Goal: Information Seeking & Learning: Learn about a topic

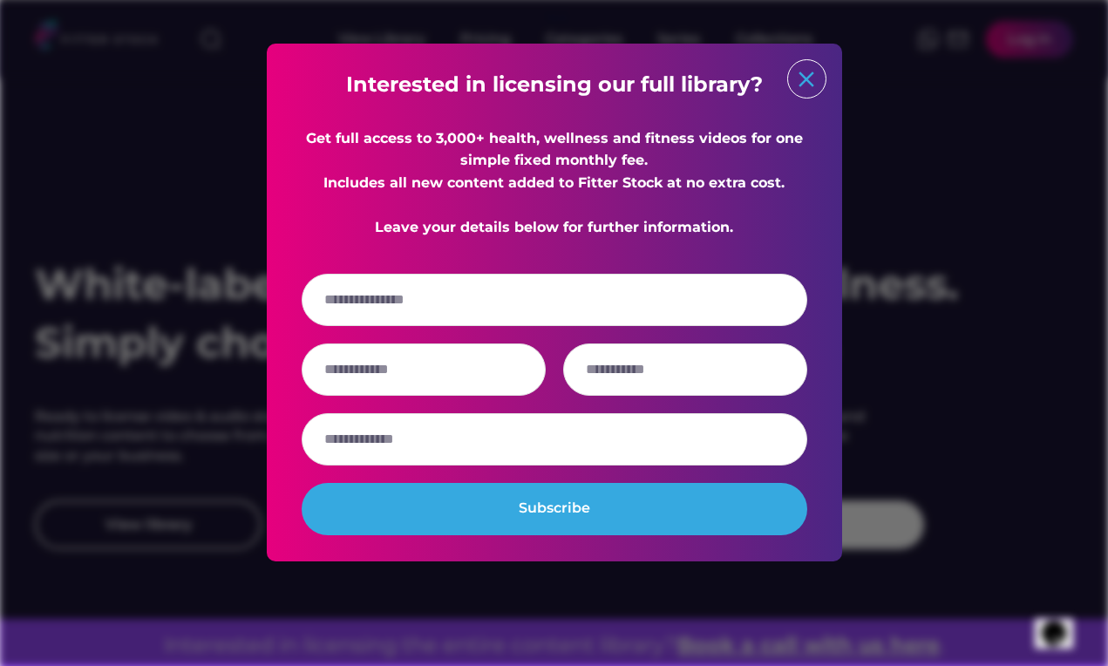
click at [814, 79] on text "close" at bounding box center [806, 79] width 26 height 26
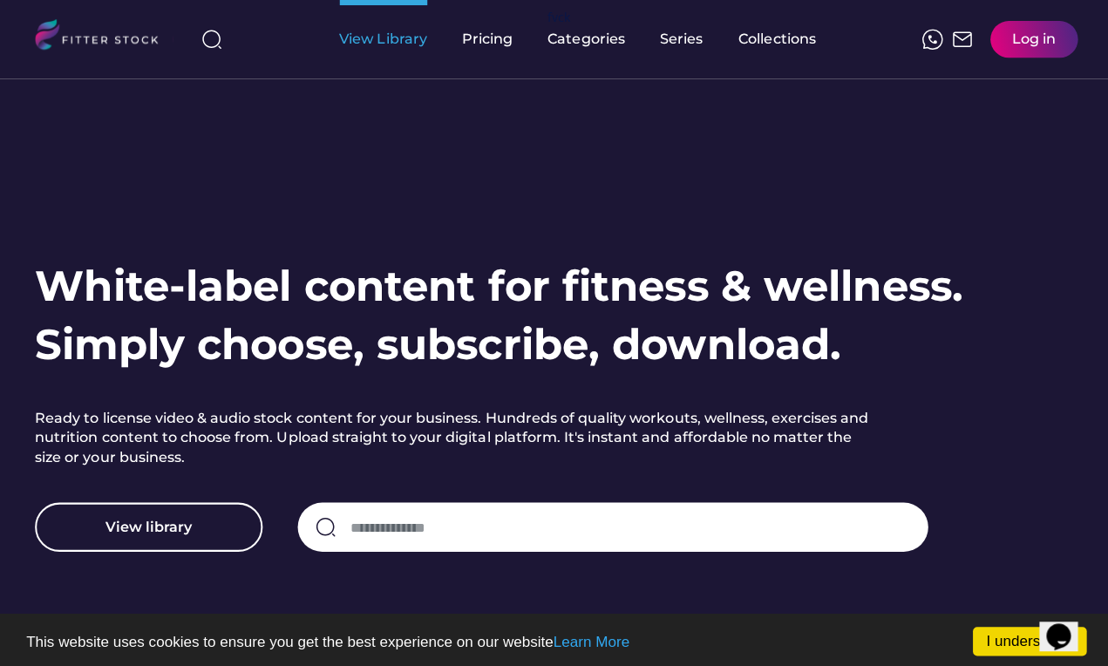
click at [369, 37] on div "View Library" at bounding box center [381, 39] width 87 height 19
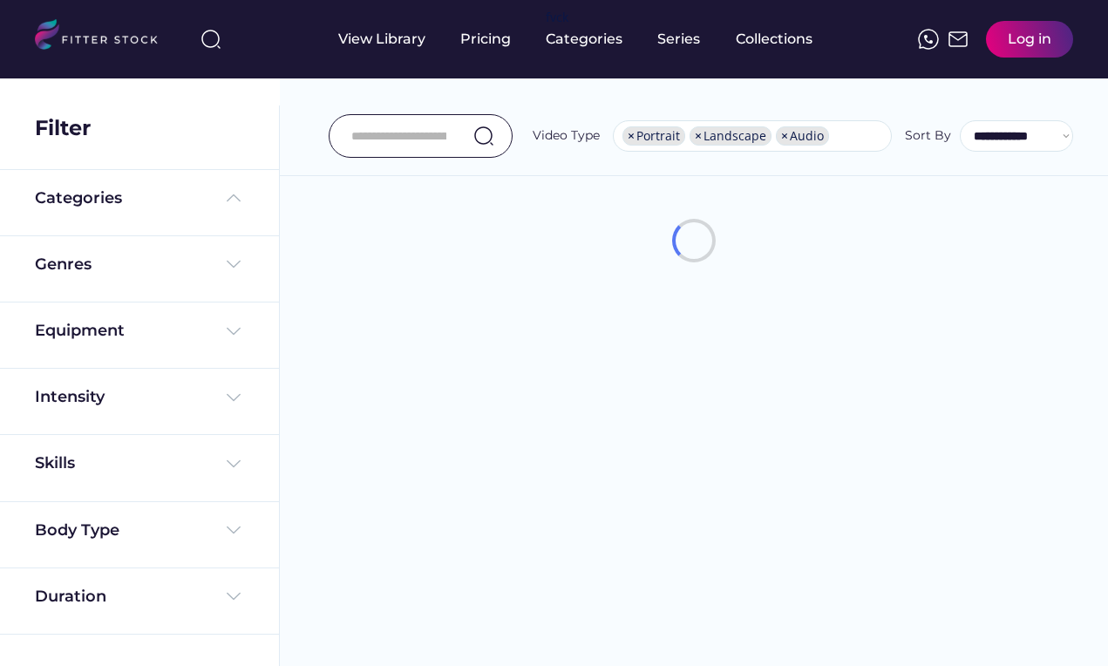
select select "**********"
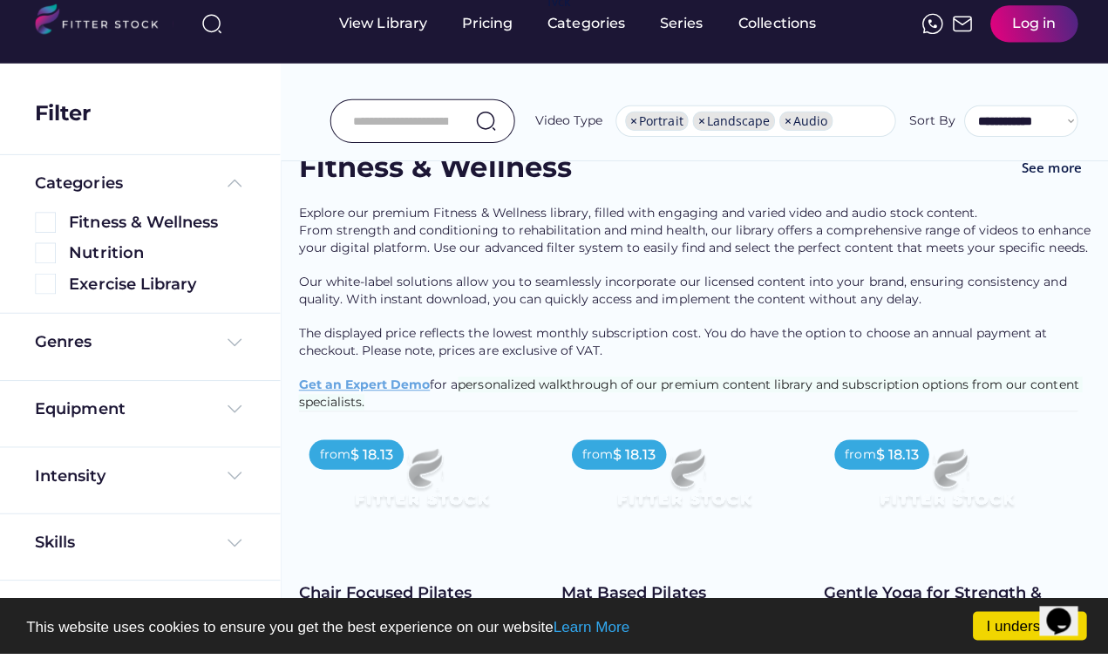
scroll to position [106, 0]
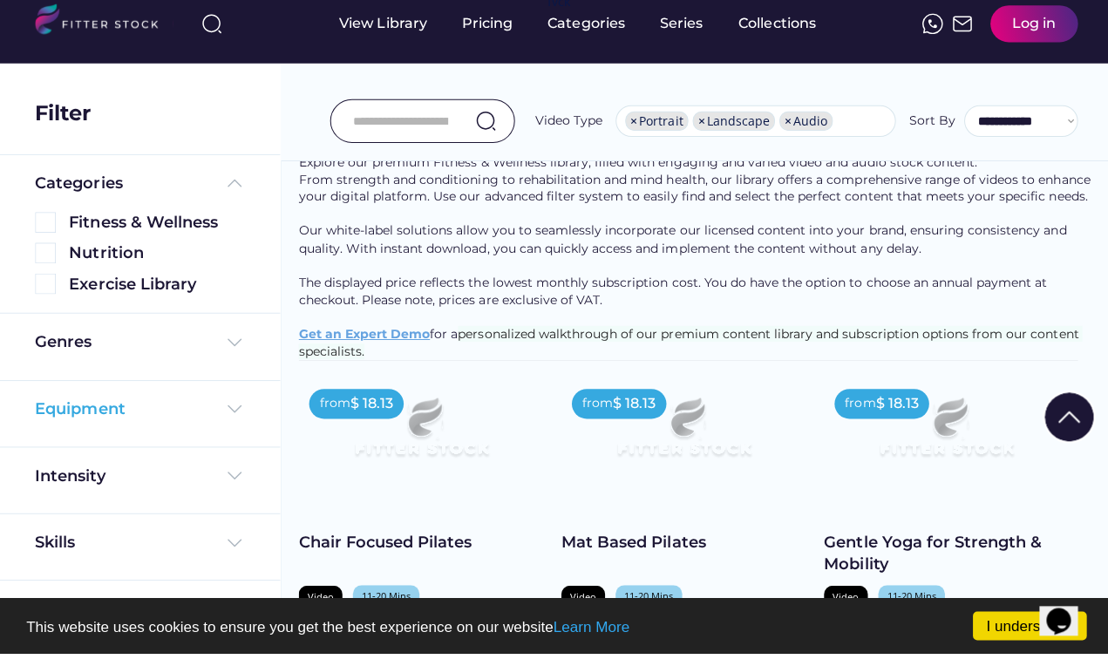
click at [231, 415] on img at bounding box center [233, 422] width 21 height 21
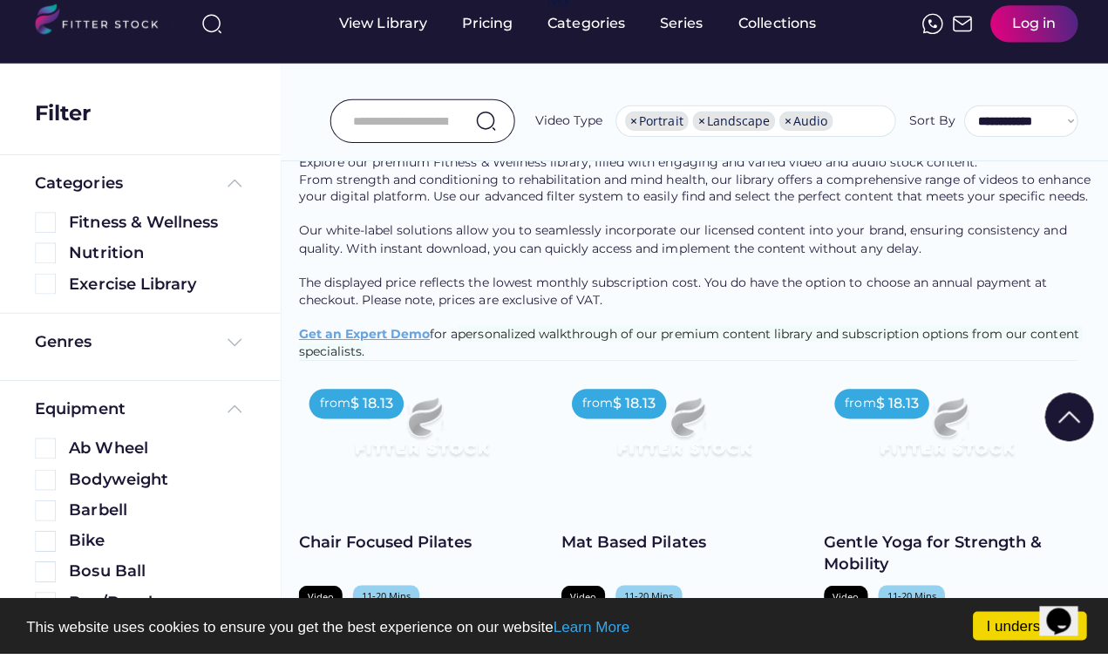
click at [382, 120] on input "input" at bounding box center [398, 136] width 95 height 37
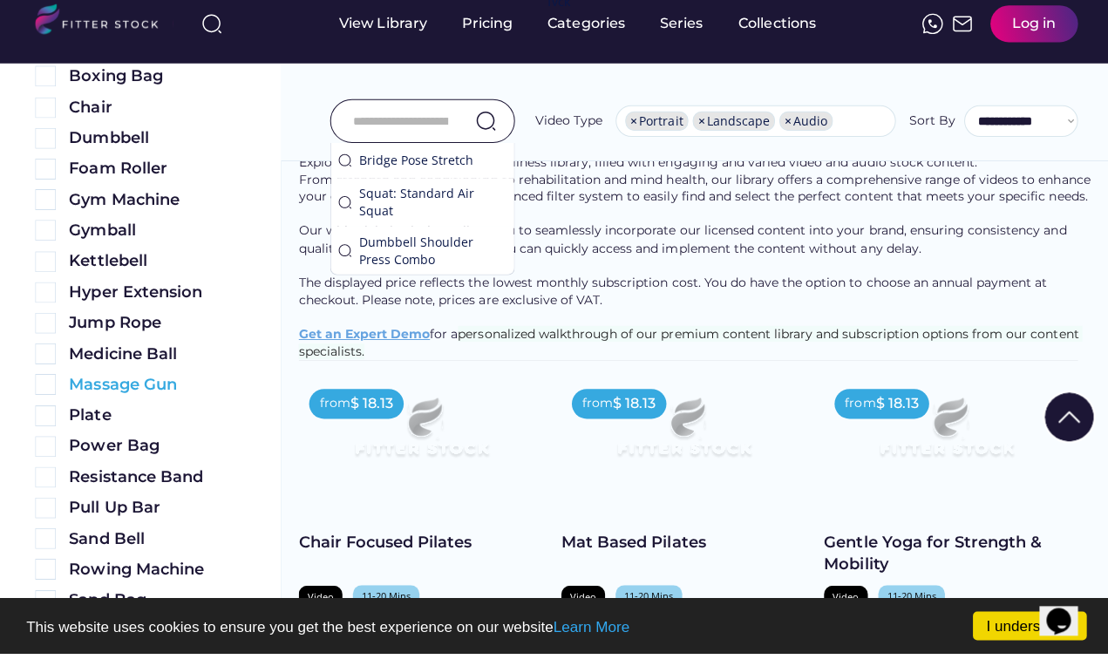
scroll to position [556, 0]
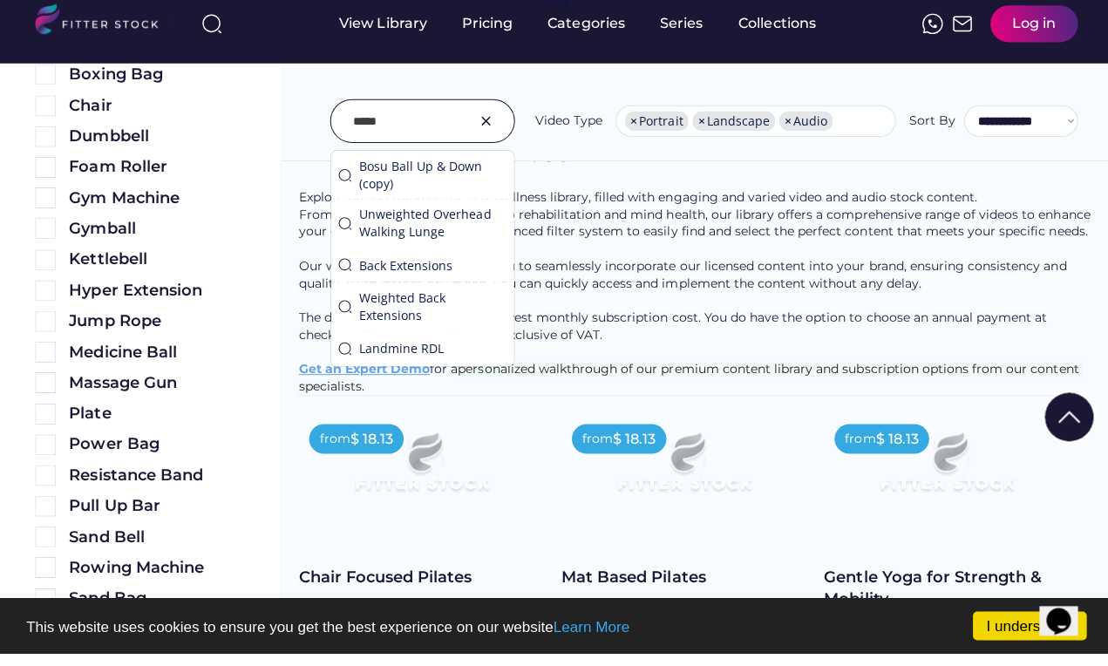
type input "*****"
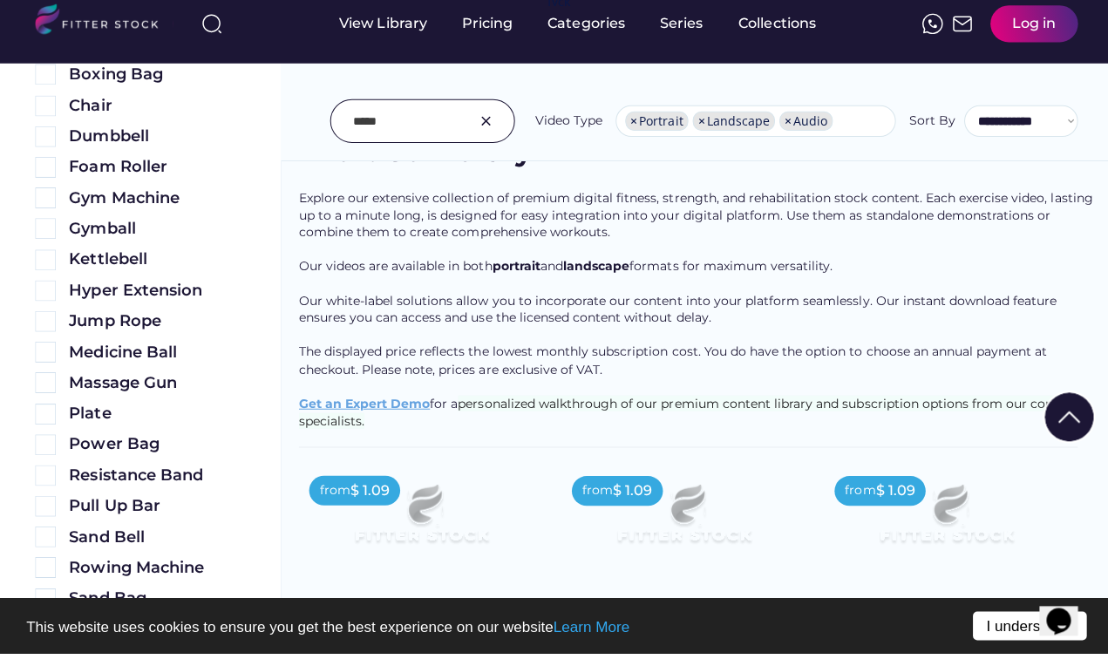
click at [988, 624] on link "I understand!" at bounding box center [1024, 638] width 113 height 29
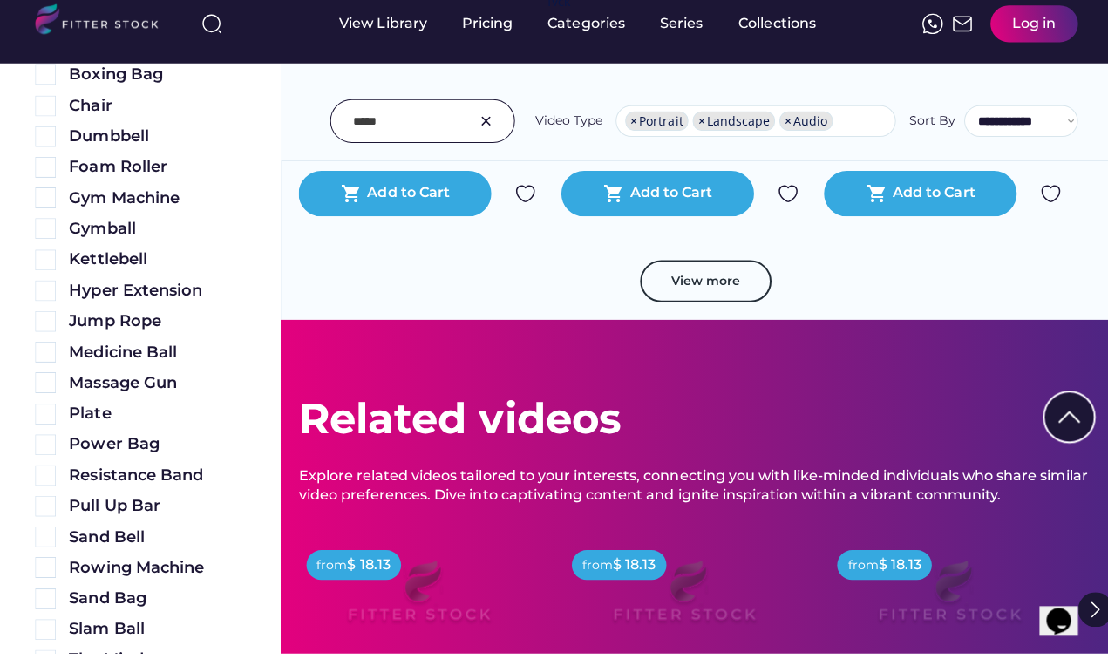
scroll to position [3304, 0]
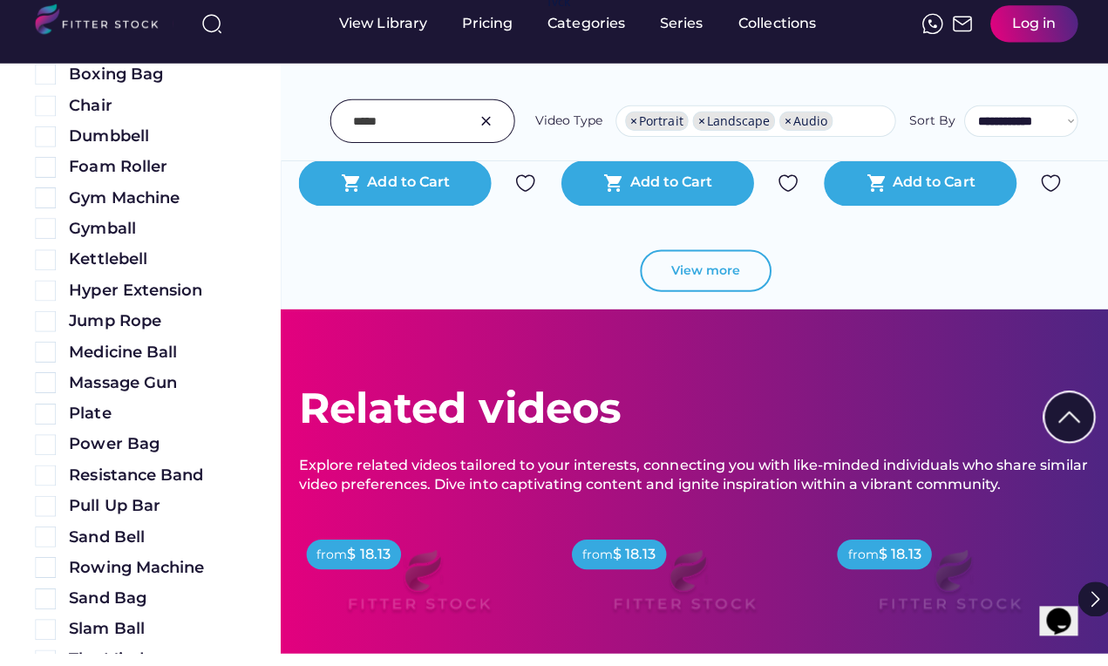
click at [696, 269] on button "View more" at bounding box center [702, 285] width 131 height 42
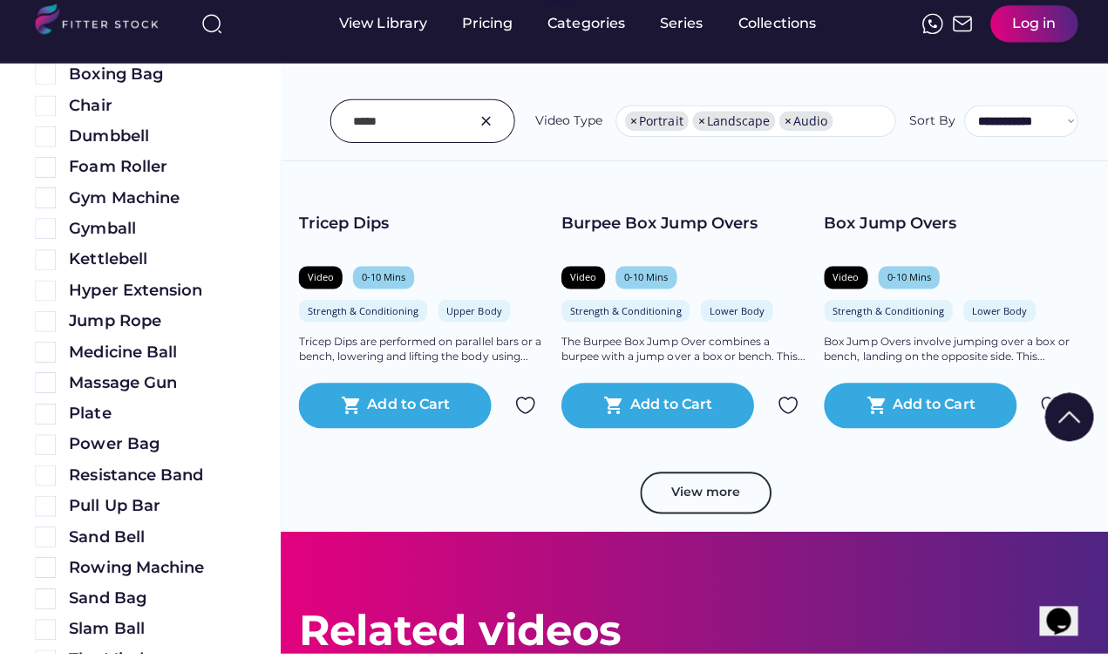
scroll to position [6101, 0]
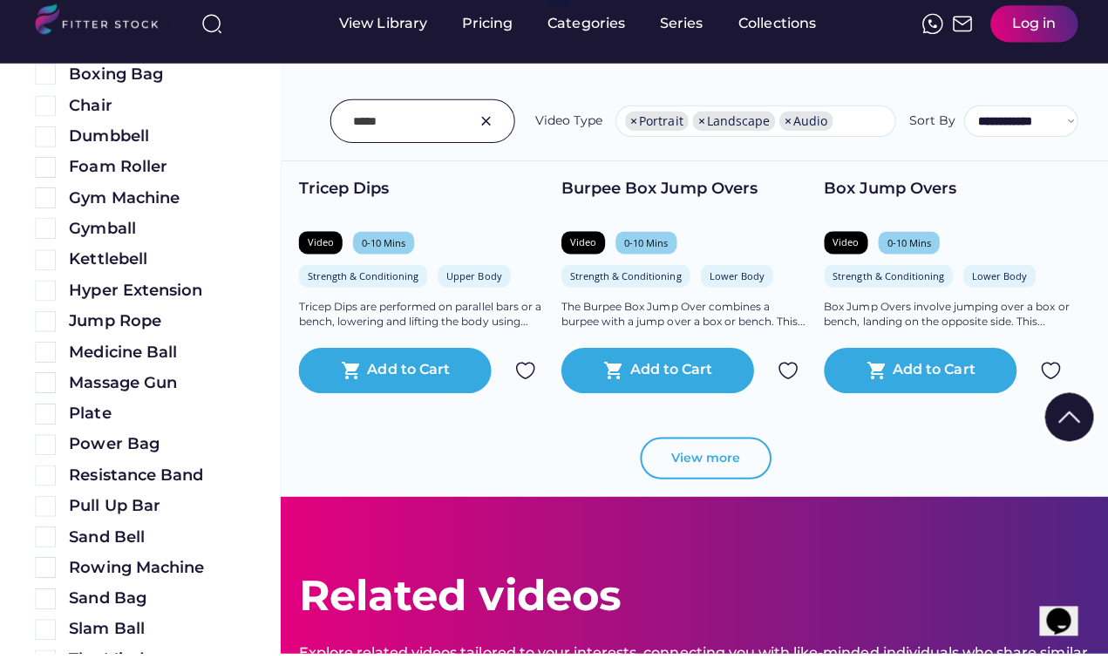
click at [709, 455] on button "View more" at bounding box center [702, 472] width 131 height 42
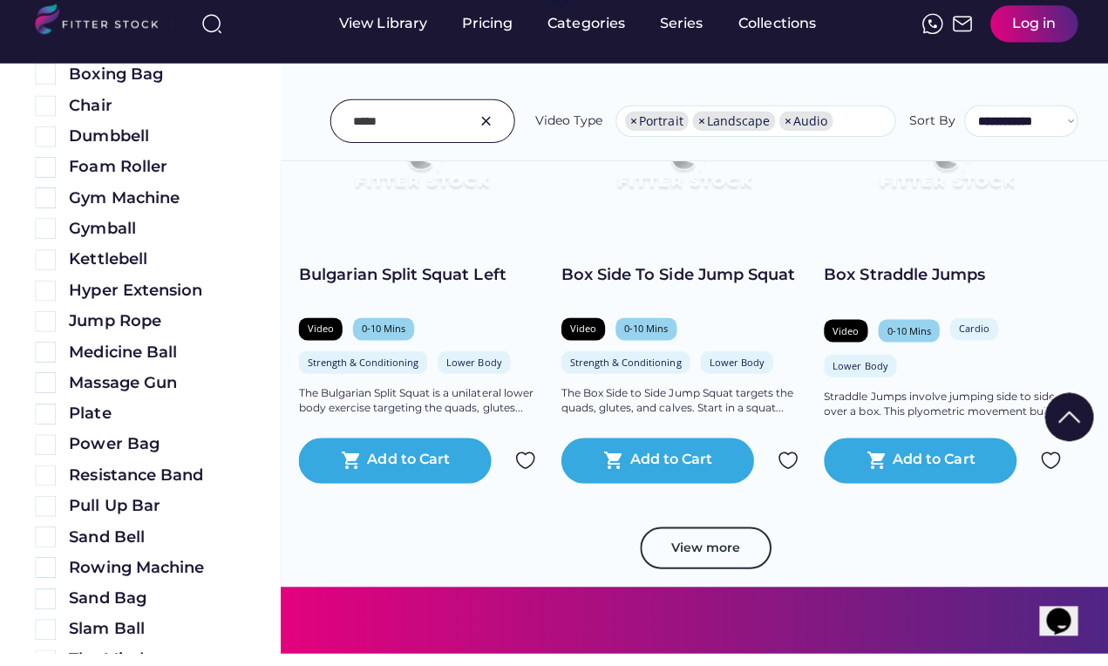
scroll to position [8904, 0]
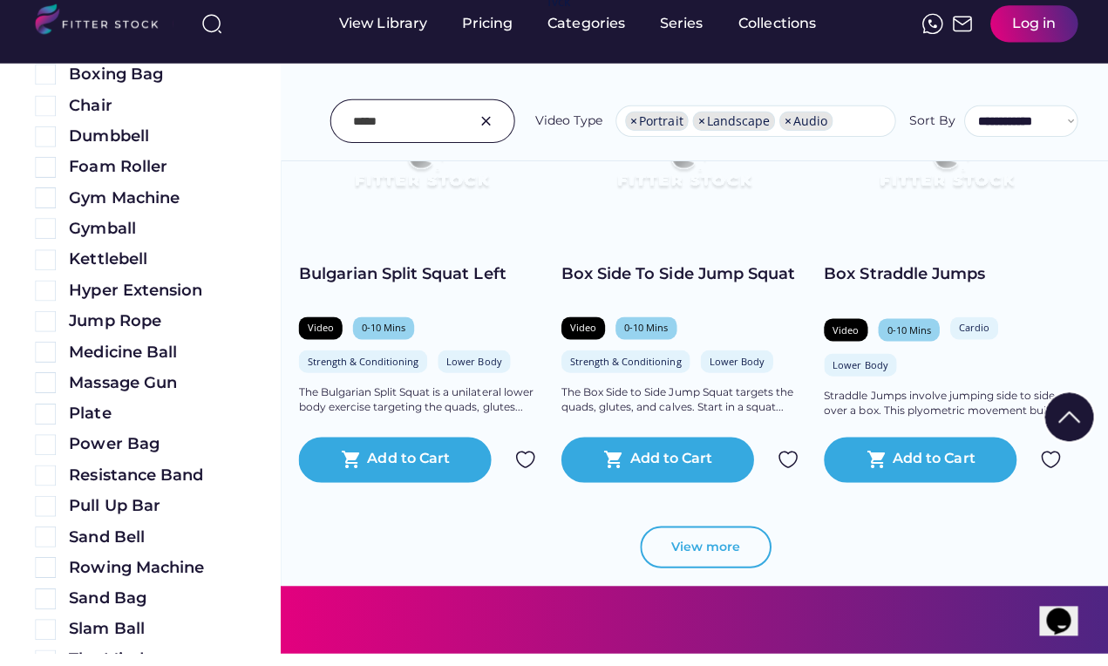
click at [709, 540] on button "View more" at bounding box center [702, 561] width 131 height 42
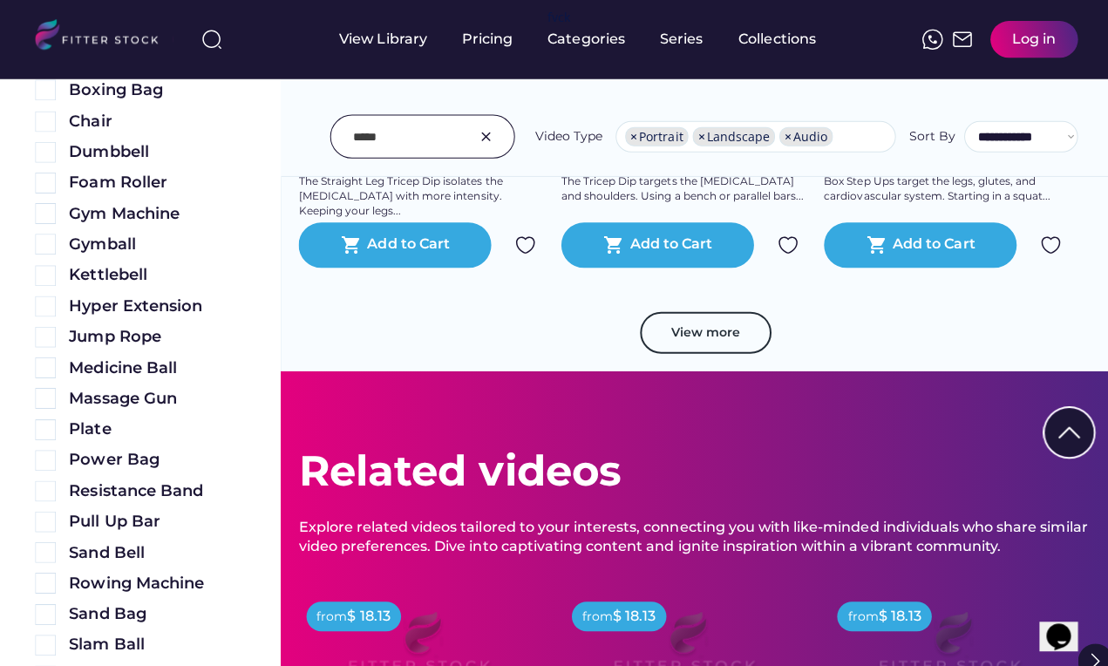
scroll to position [12010, 0]
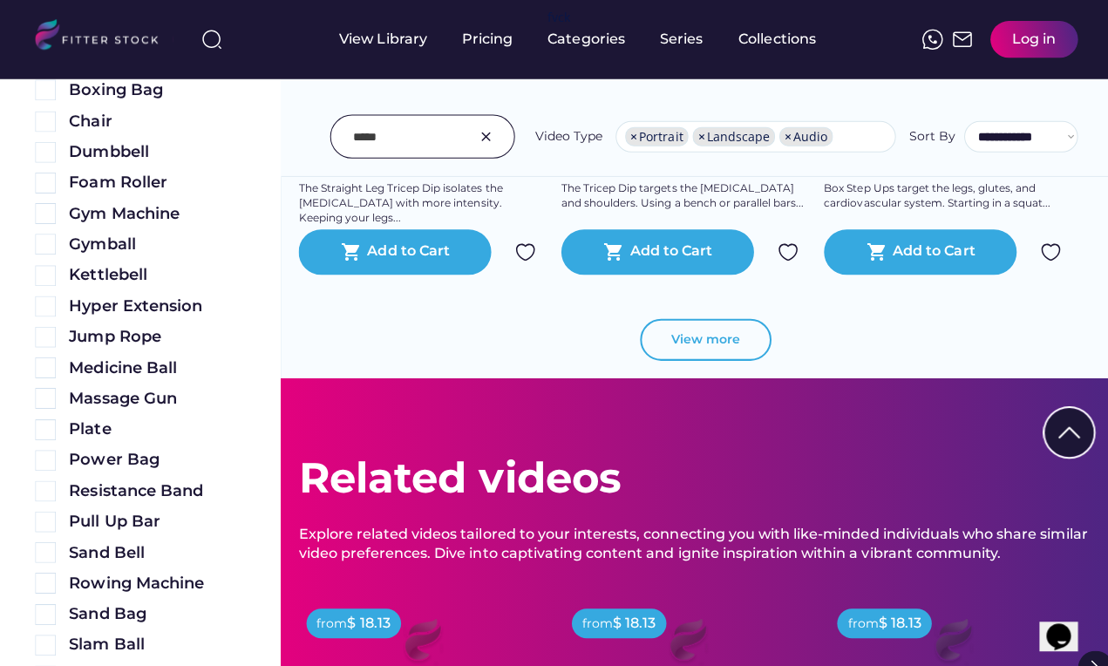
click at [704, 339] on button "View more" at bounding box center [702, 338] width 131 height 42
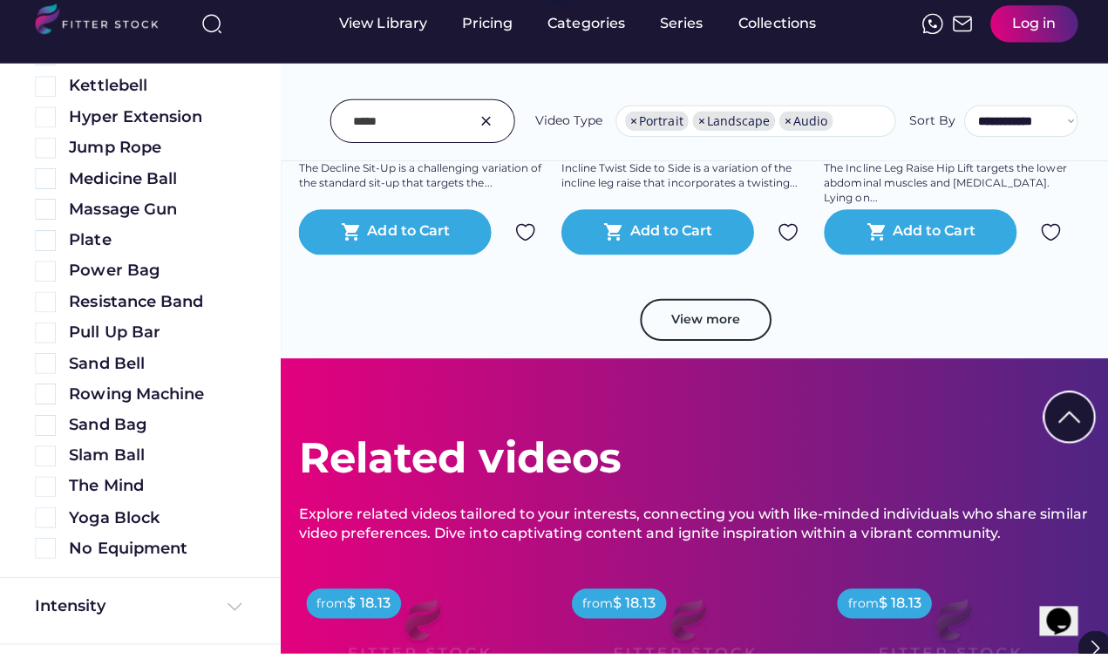
scroll to position [14910, 0]
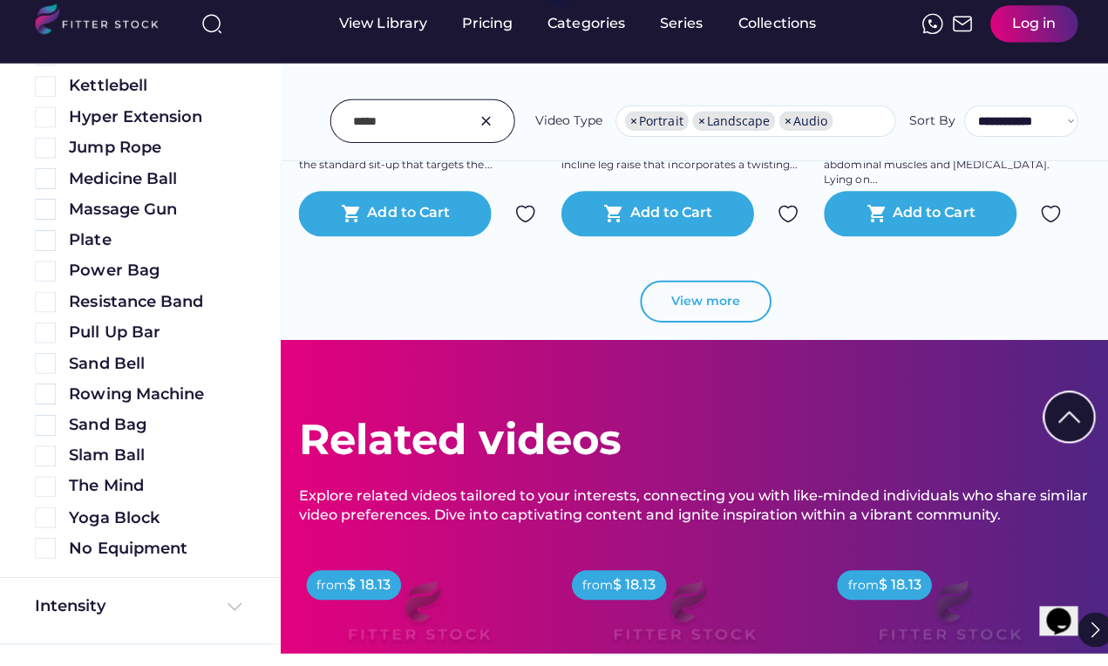
click at [692, 295] on button "View more" at bounding box center [702, 316] width 131 height 42
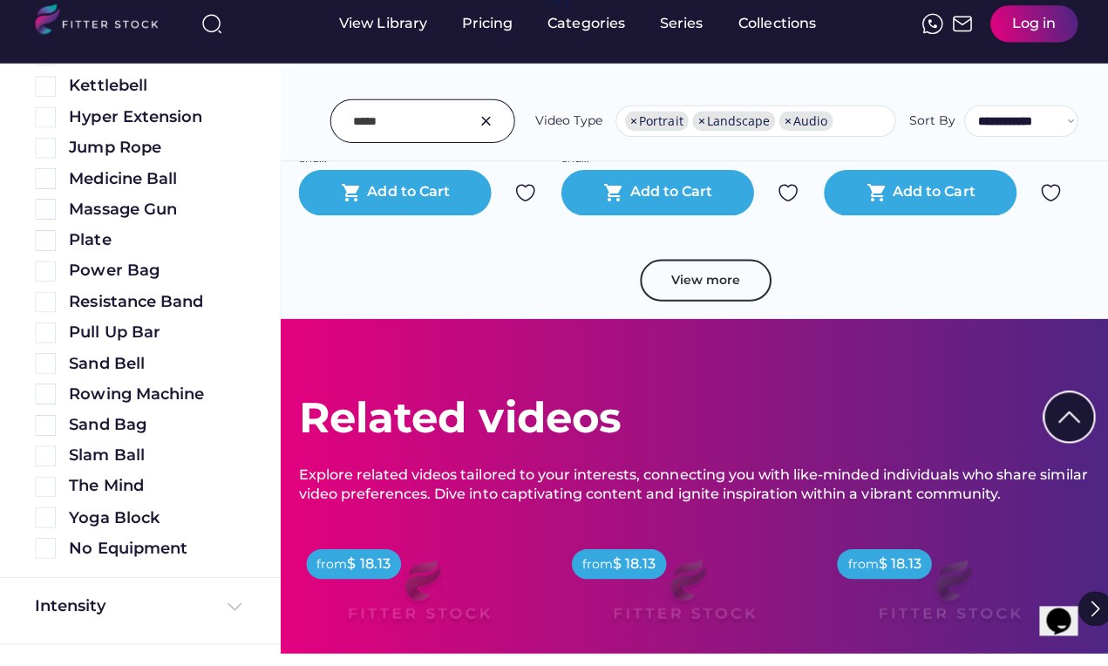
scroll to position [17807, 0]
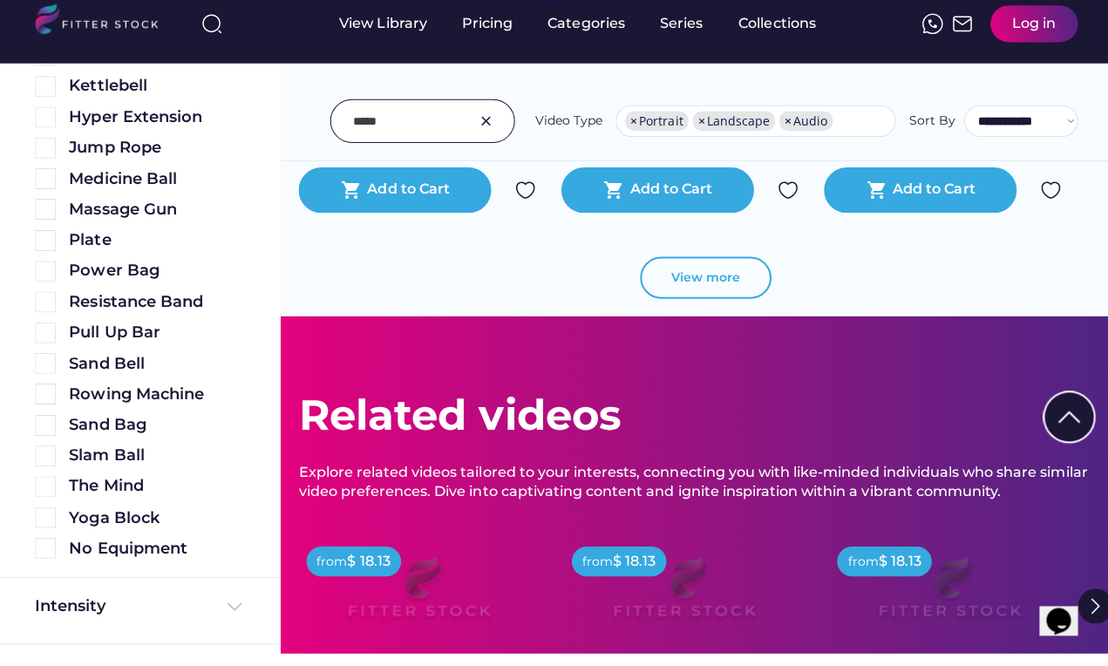
click at [703, 271] on button "View more" at bounding box center [702, 292] width 131 height 42
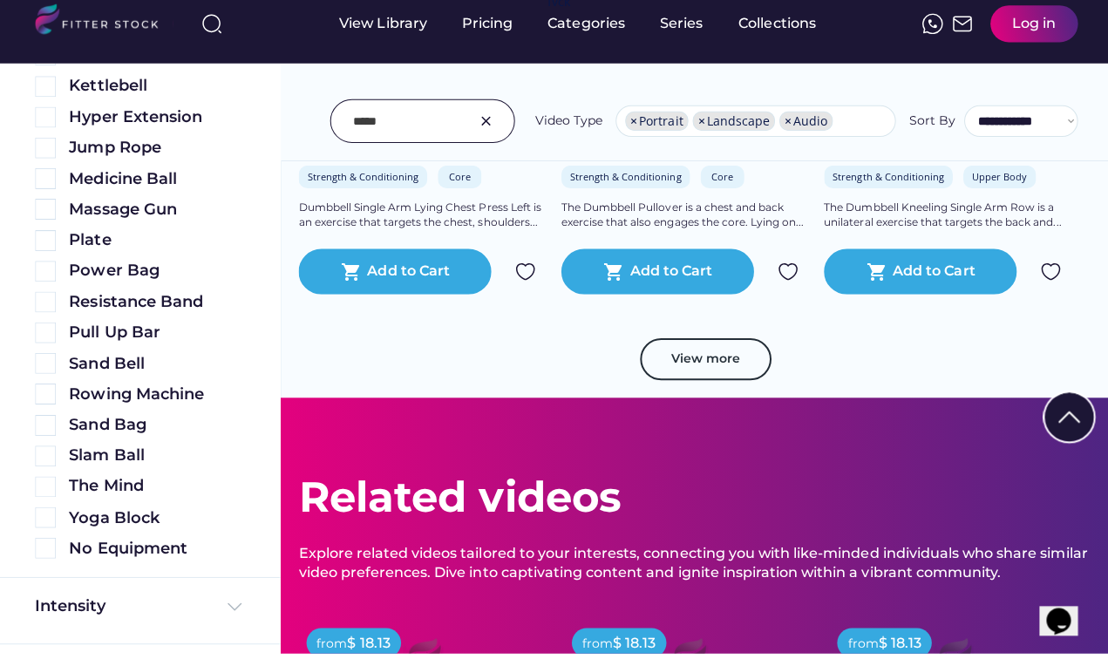
scroll to position [20610, 0]
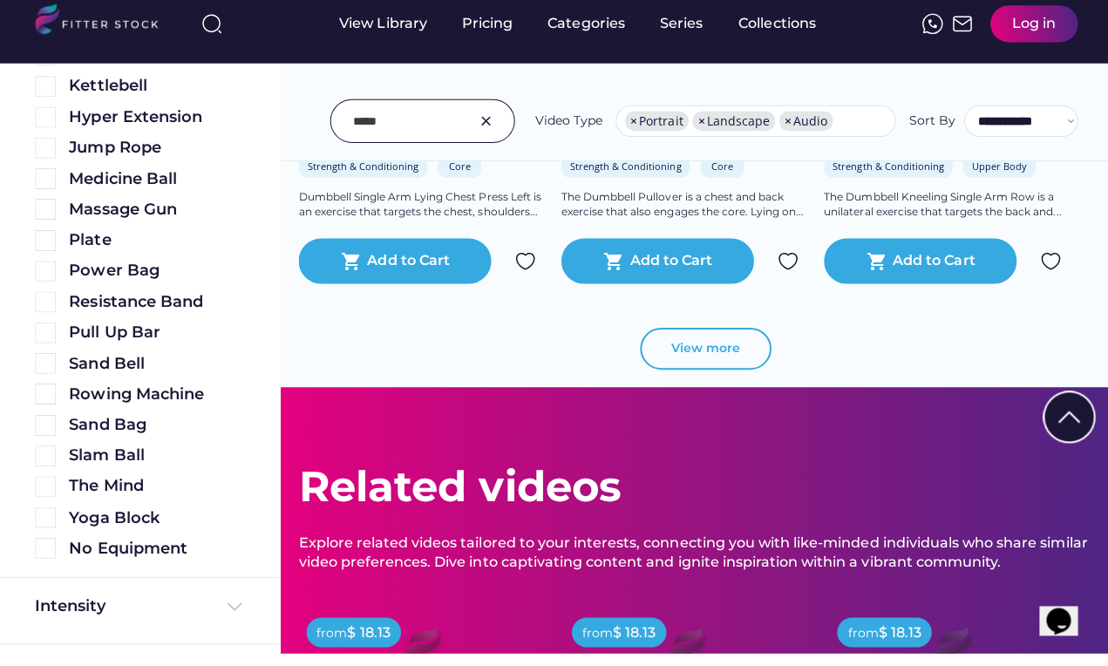
click at [696, 342] on button "View more" at bounding box center [702, 363] width 131 height 42
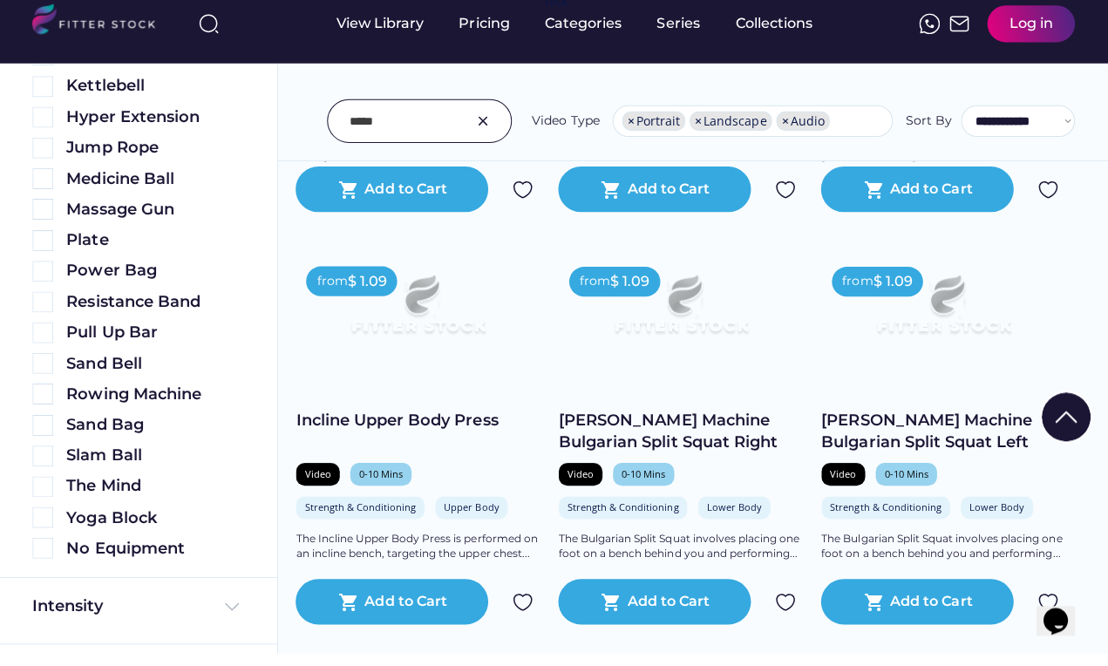
scroll to position [5468, 0]
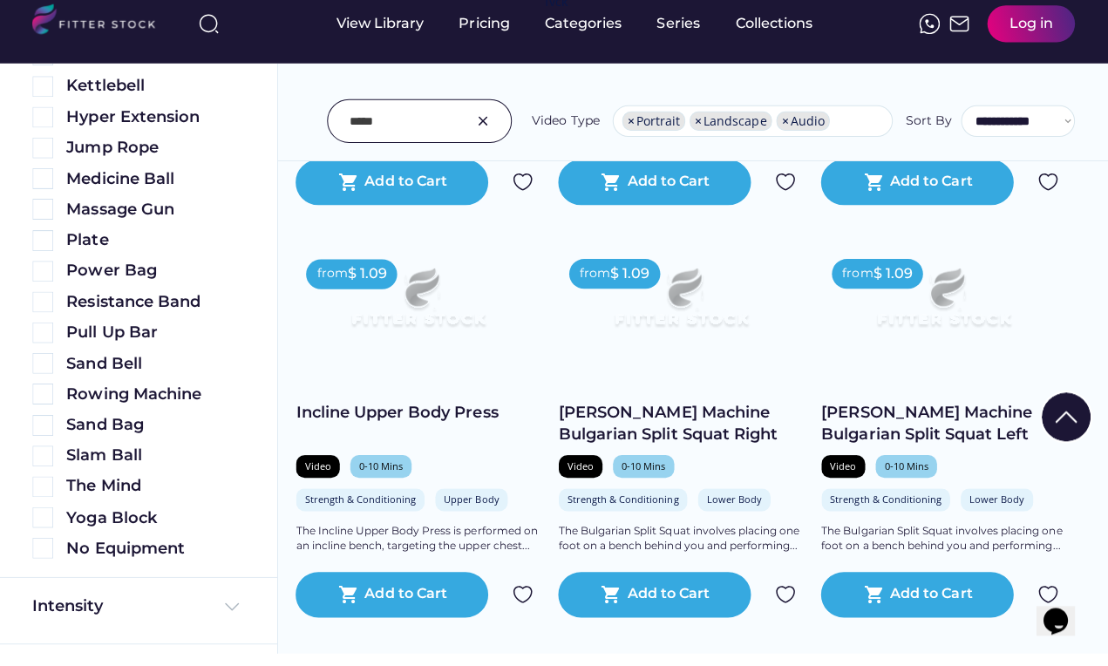
click at [420, 304] on img at bounding box center [419, 318] width 195 height 110
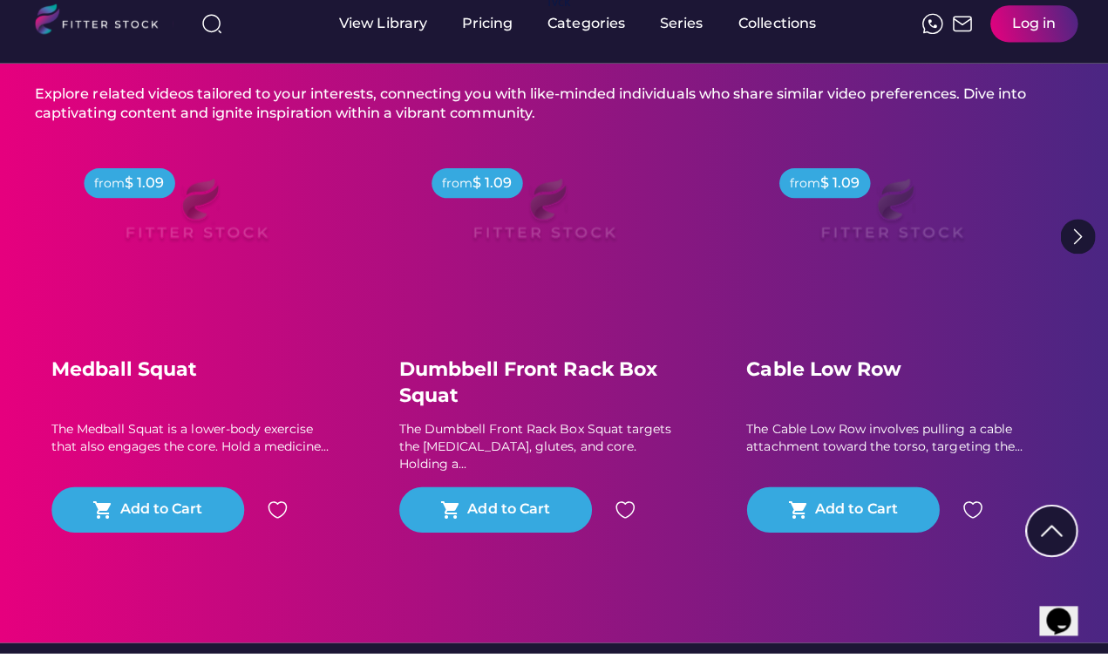
scroll to position [670, 0]
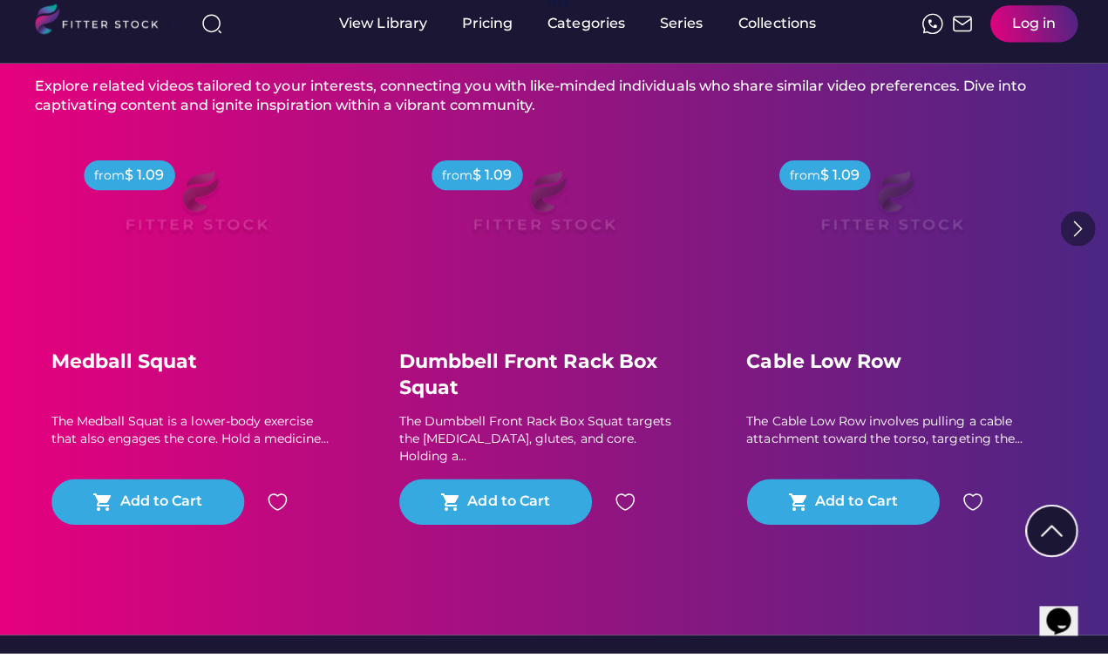
click at [1070, 237] on img at bounding box center [1073, 243] width 35 height 35
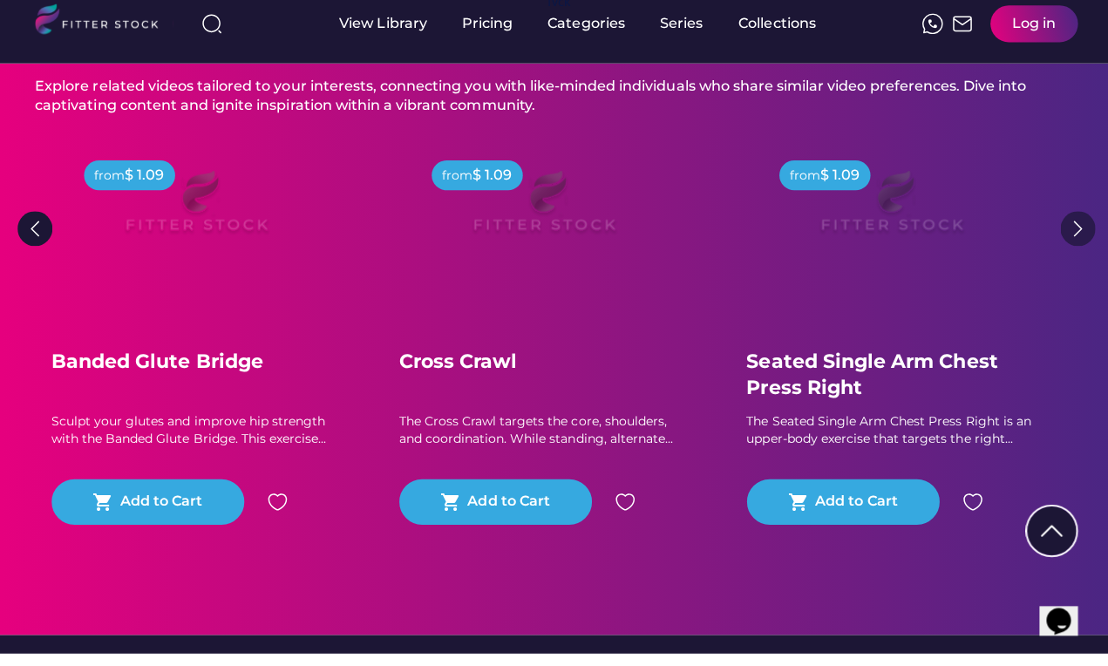
click at [1070, 237] on img at bounding box center [1073, 243] width 35 height 35
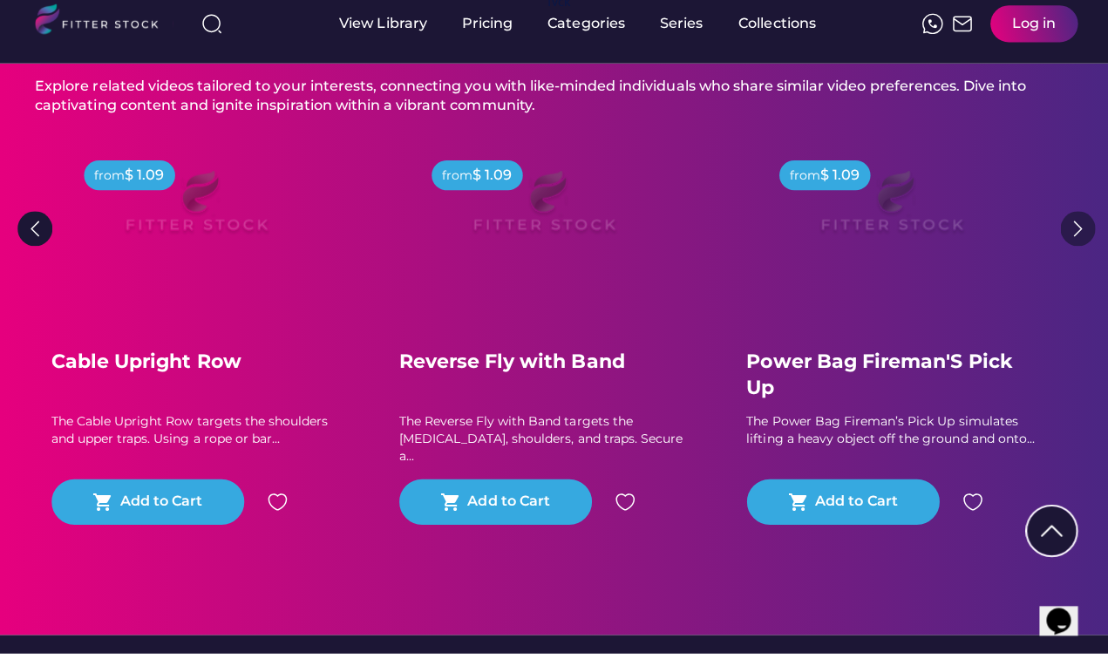
click at [1070, 237] on img at bounding box center [1073, 243] width 35 height 35
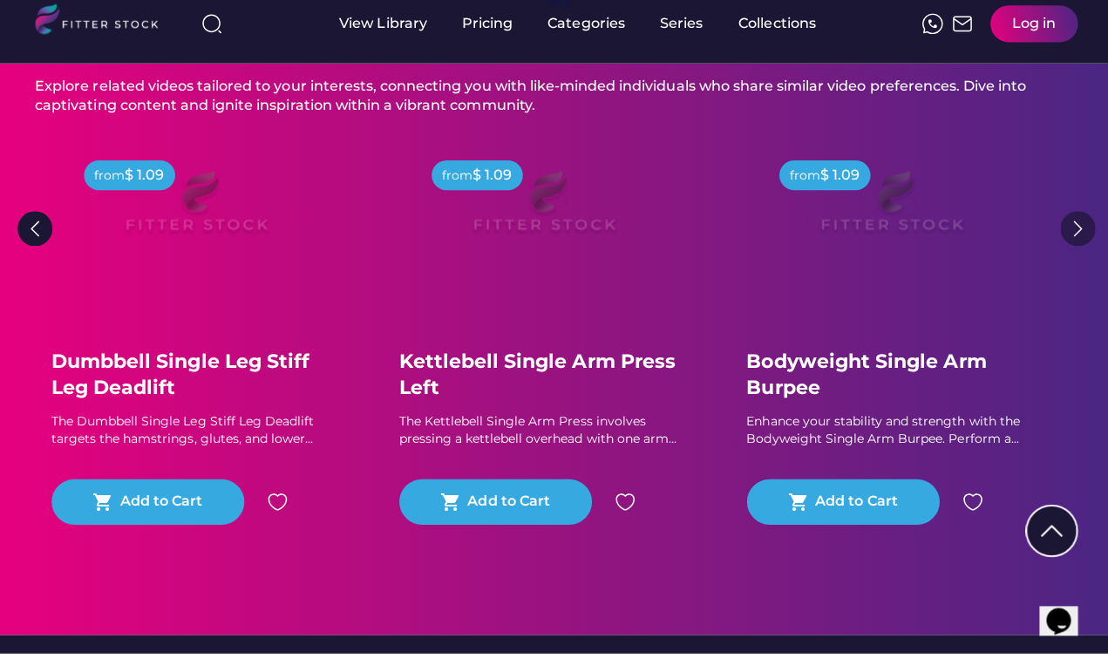
click at [1070, 237] on img at bounding box center [1073, 243] width 35 height 35
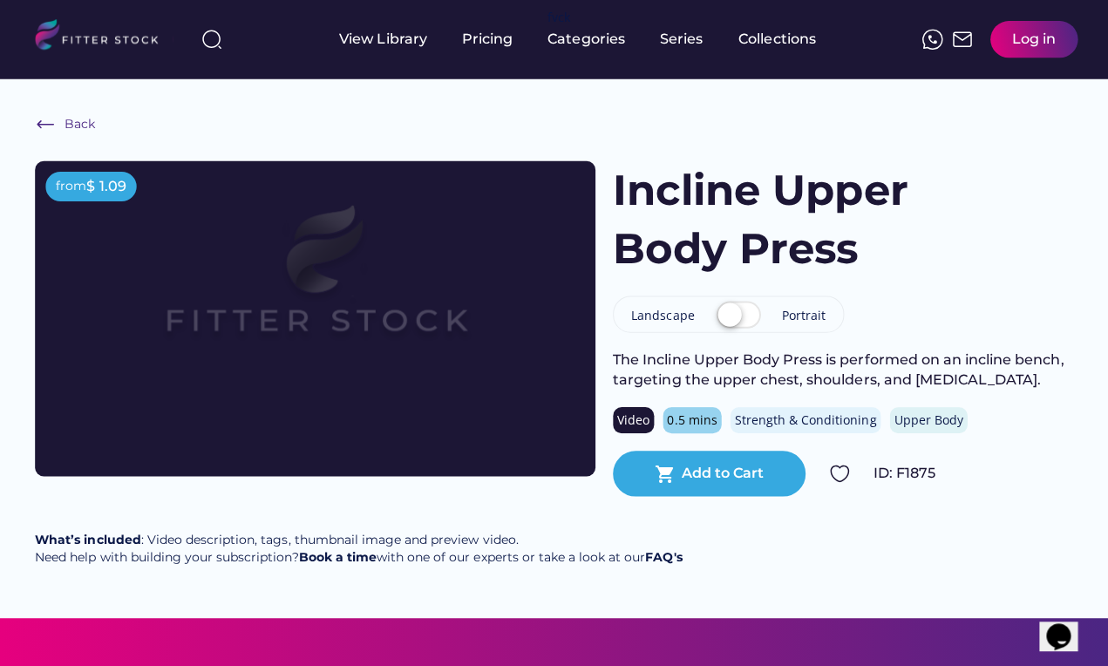
scroll to position [0, 0]
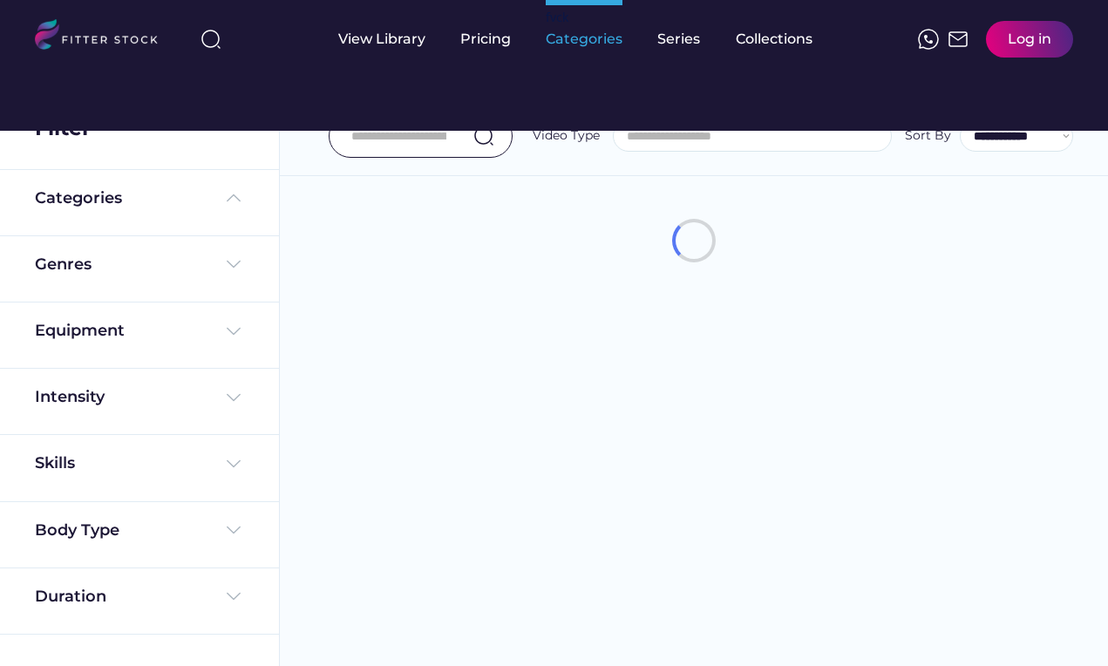
select select
select select "**********"
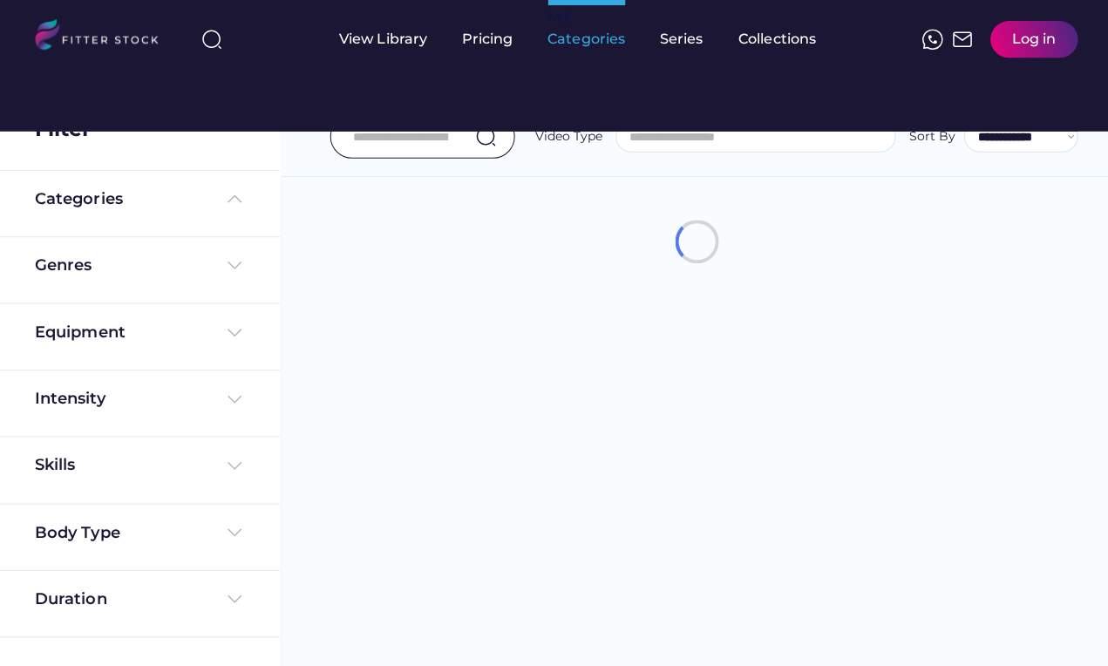
type input "*****"
select select "**********"
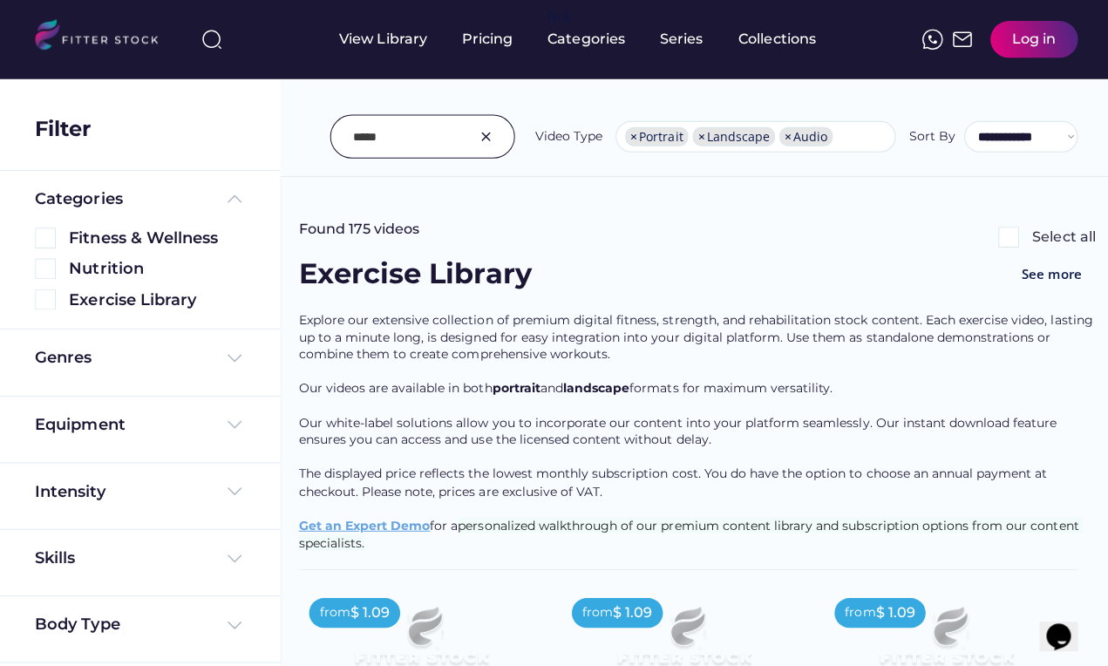
click at [421, 133] on input "input" at bounding box center [398, 136] width 95 height 37
type input "*"
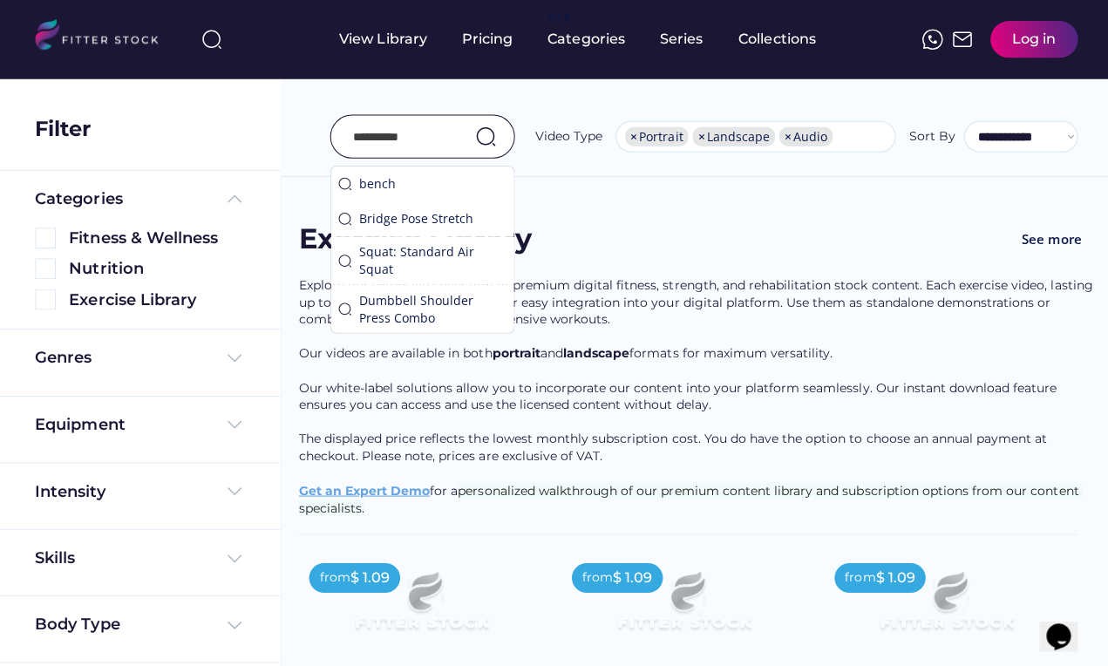
type input "**********"
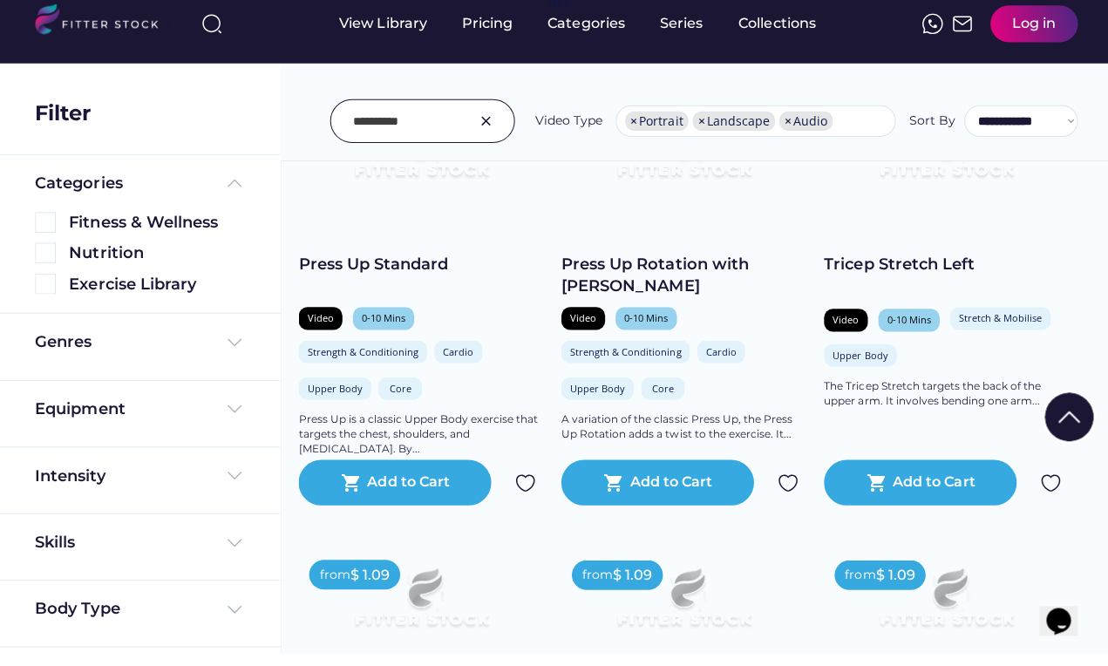
scroll to position [15606, 0]
